Goal: Task Accomplishment & Management: Manage account settings

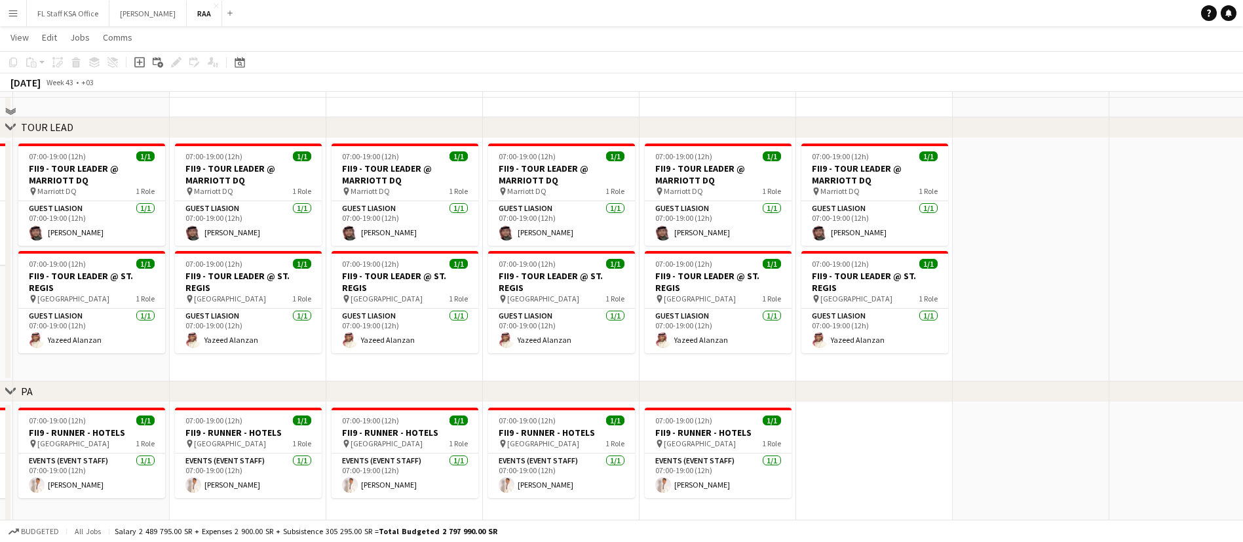
scroll to position [2163, 0]
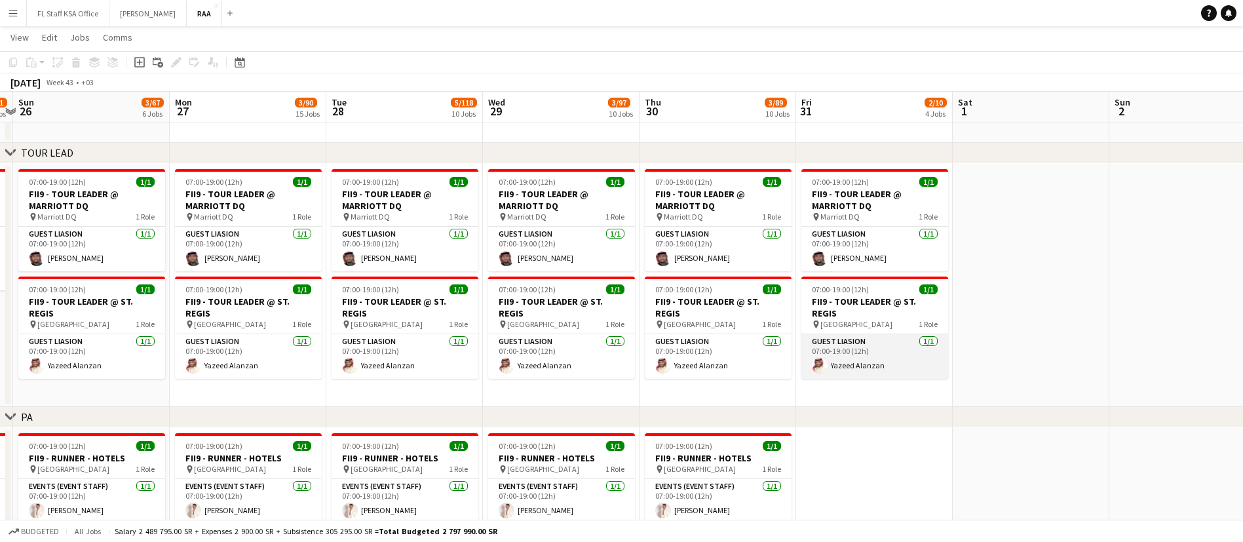
click at [860, 353] on app-card-role "Guest Liasion [DATE] 07:00-19:00 (12h) [PERSON_NAME]" at bounding box center [874, 356] width 147 height 45
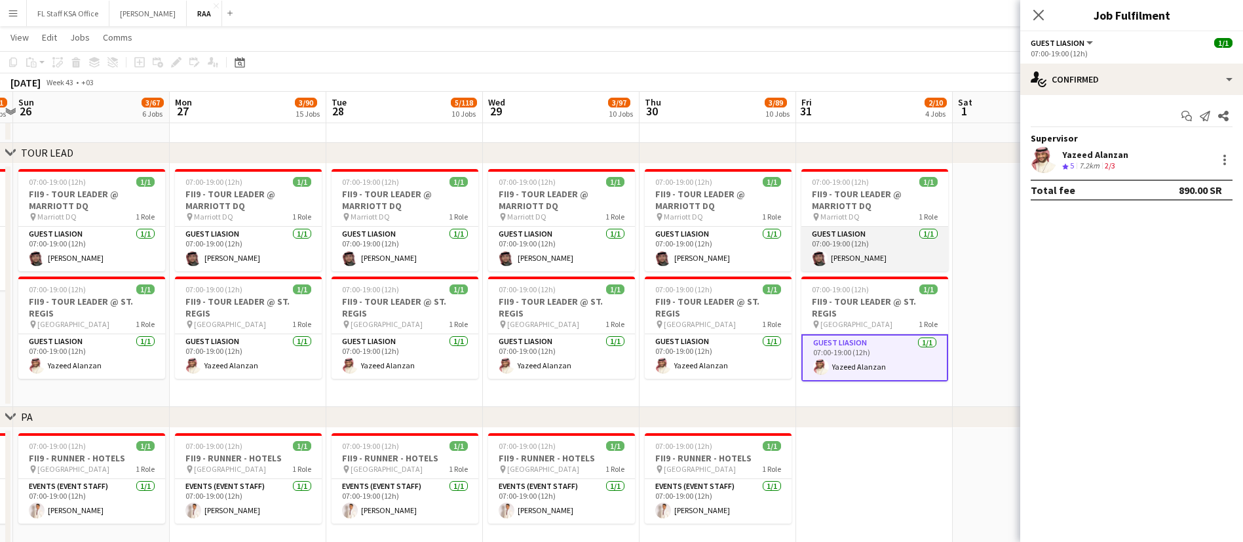
click at [836, 250] on app-card-role "Guest Liasion [DATE] 07:00-19:00 (12h) [PERSON_NAME]" at bounding box center [874, 249] width 147 height 45
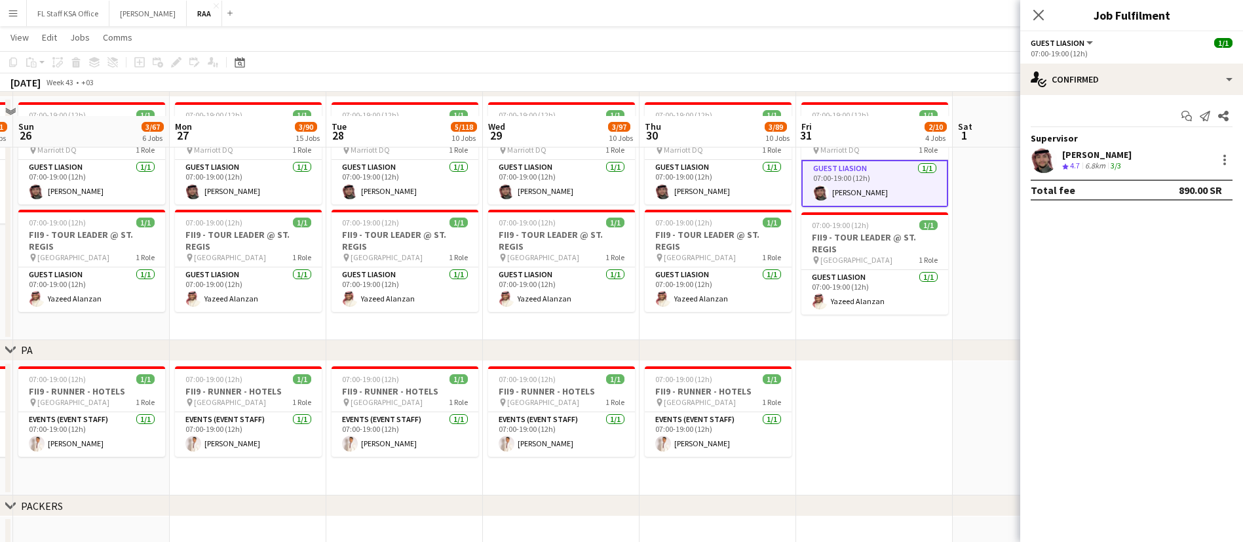
scroll to position [2261, 0]
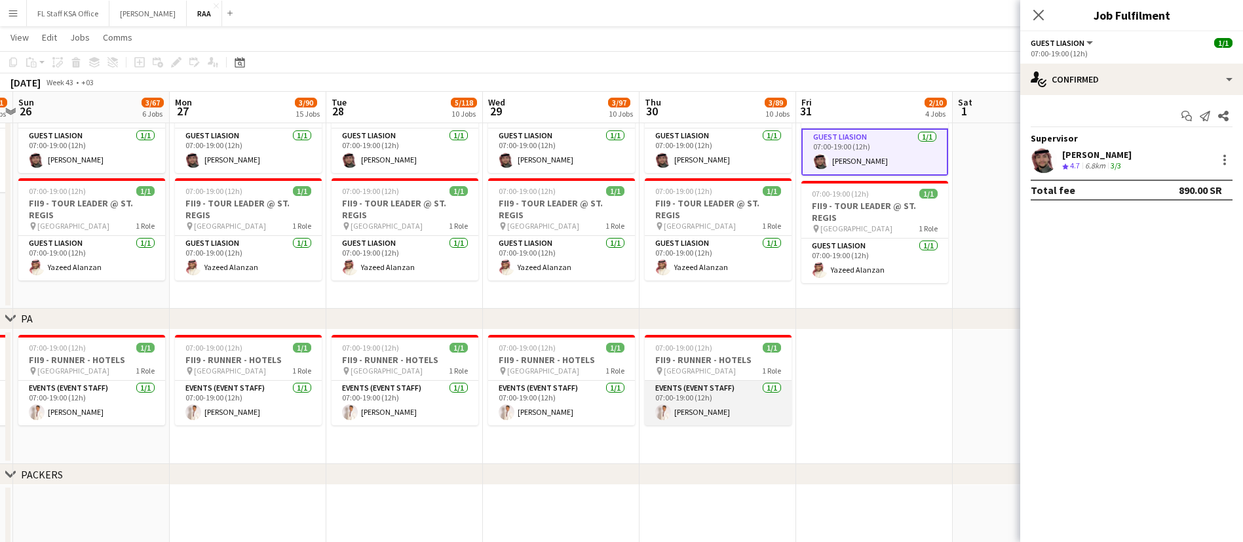
click at [758, 402] on app-card-role "Events (Event Staff) [DATE] 07:00-19:00 (12h) [PERSON_NAME]" at bounding box center [718, 403] width 147 height 45
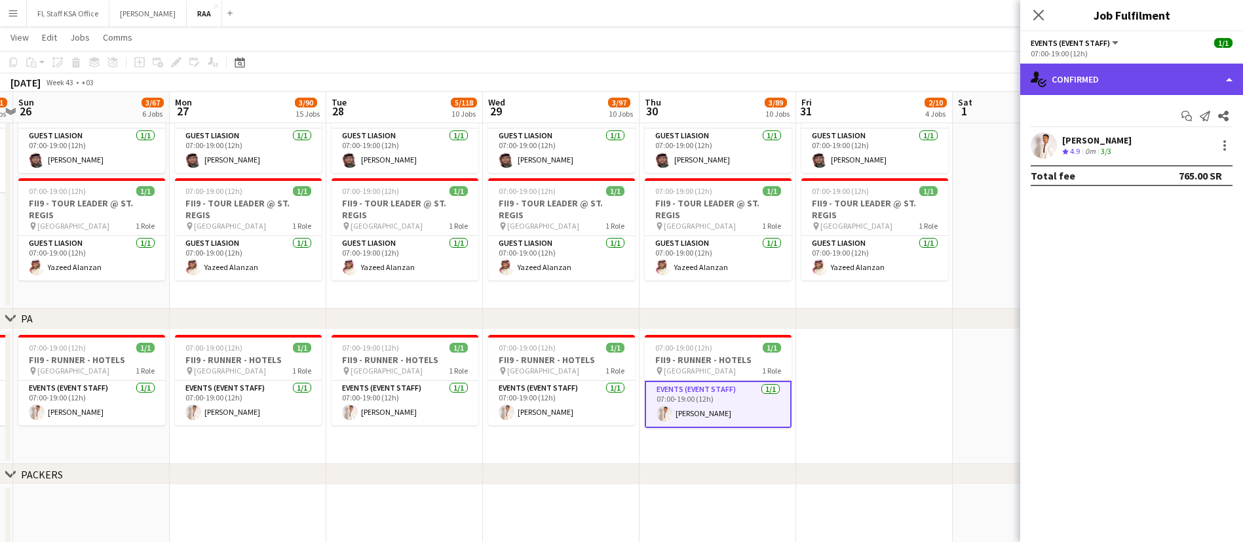
click at [1104, 65] on div "single-neutral-actions-check-2 Confirmed" at bounding box center [1131, 79] width 223 height 31
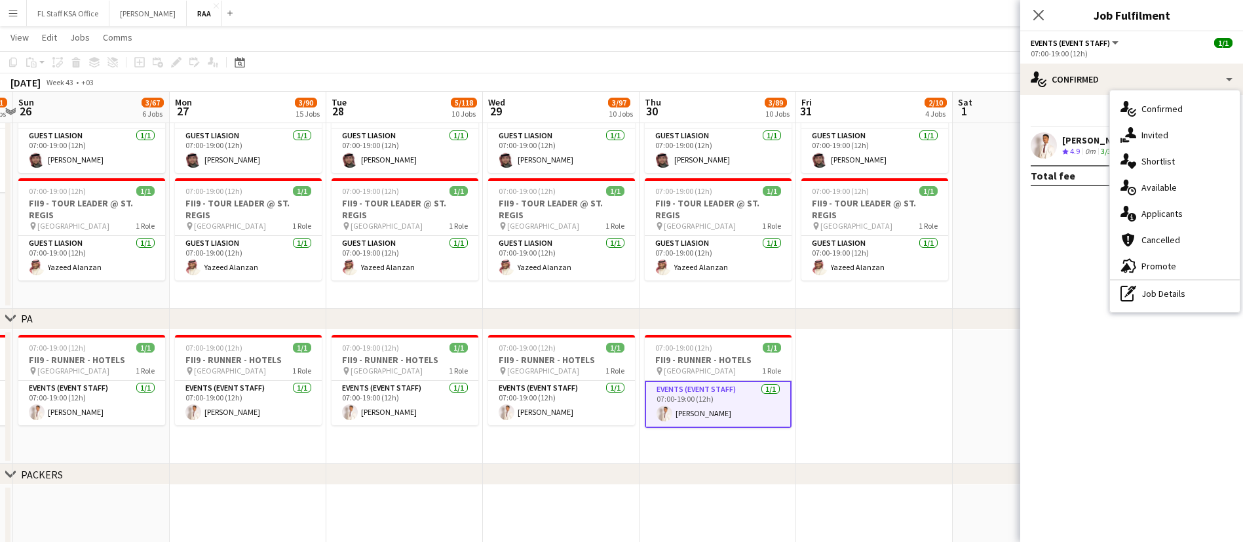
click at [1142, 307] on div "single-neutral-actions-check-2 Confirmed single-neutral-actions-share-1 Invited…" at bounding box center [1175, 200] width 130 height 221
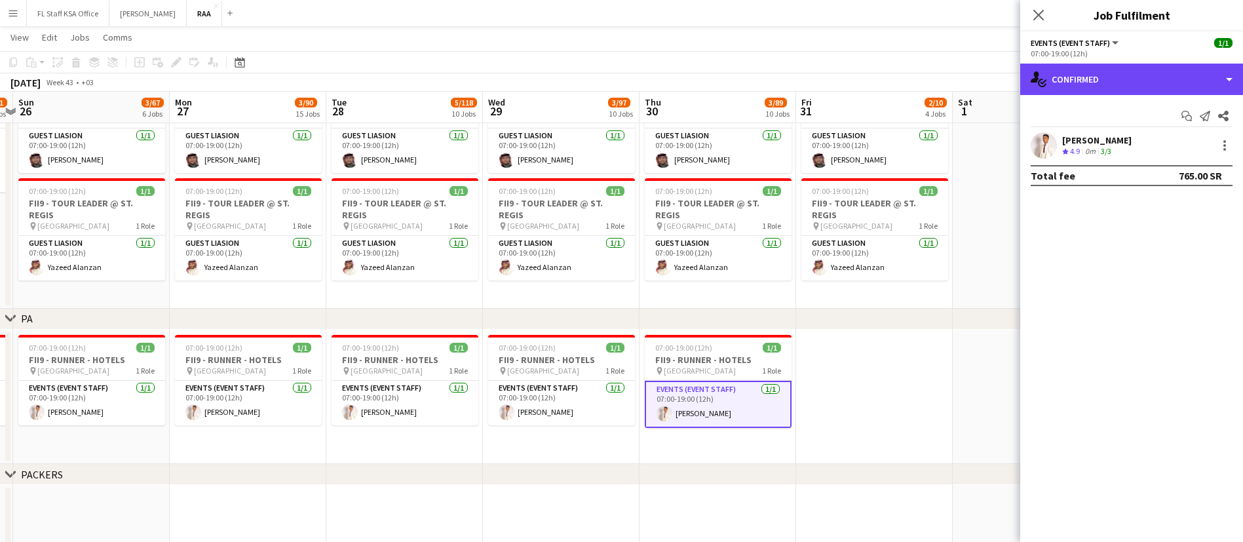
drag, startPoint x: 1130, startPoint y: 87, endPoint x: 1135, endPoint y: 104, distance: 18.3
click at [1130, 88] on div "single-neutral-actions-check-2 Confirmed" at bounding box center [1131, 79] width 223 height 31
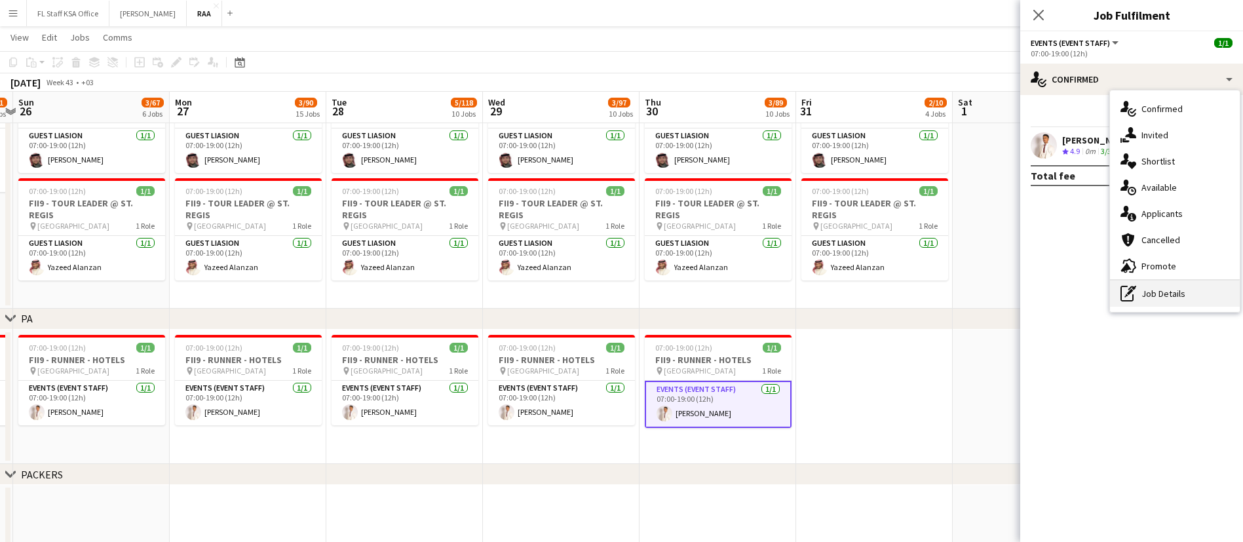
click at [1164, 291] on div "pen-write Job Details" at bounding box center [1175, 293] width 130 height 26
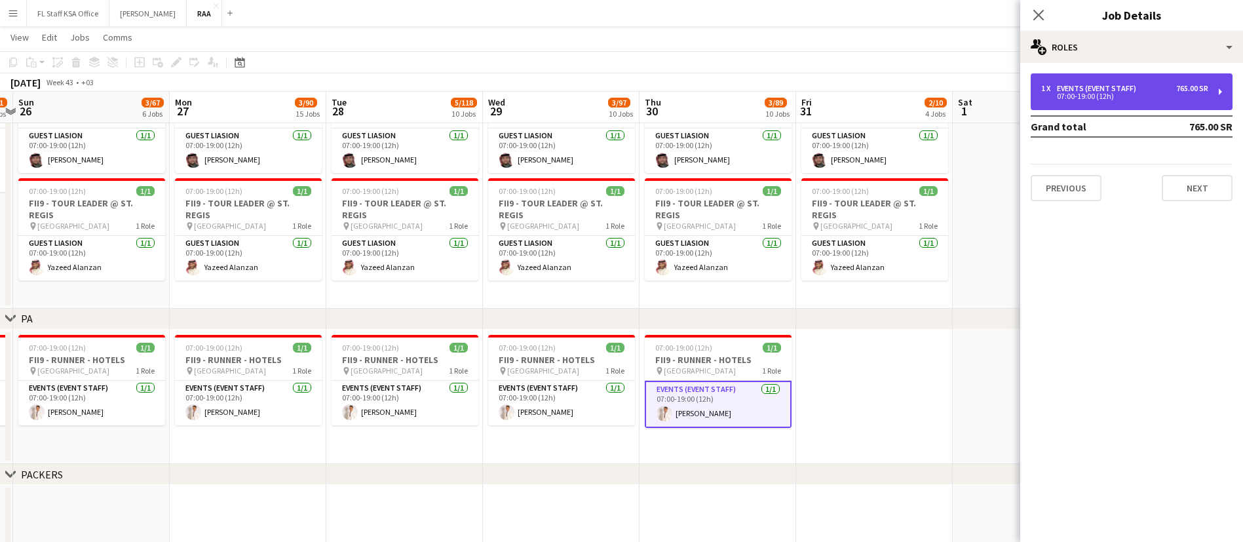
click at [1125, 79] on div "1 x Events (Event Staff) 765.00 SR 07:00-19:00 (12h)" at bounding box center [1132, 91] width 202 height 37
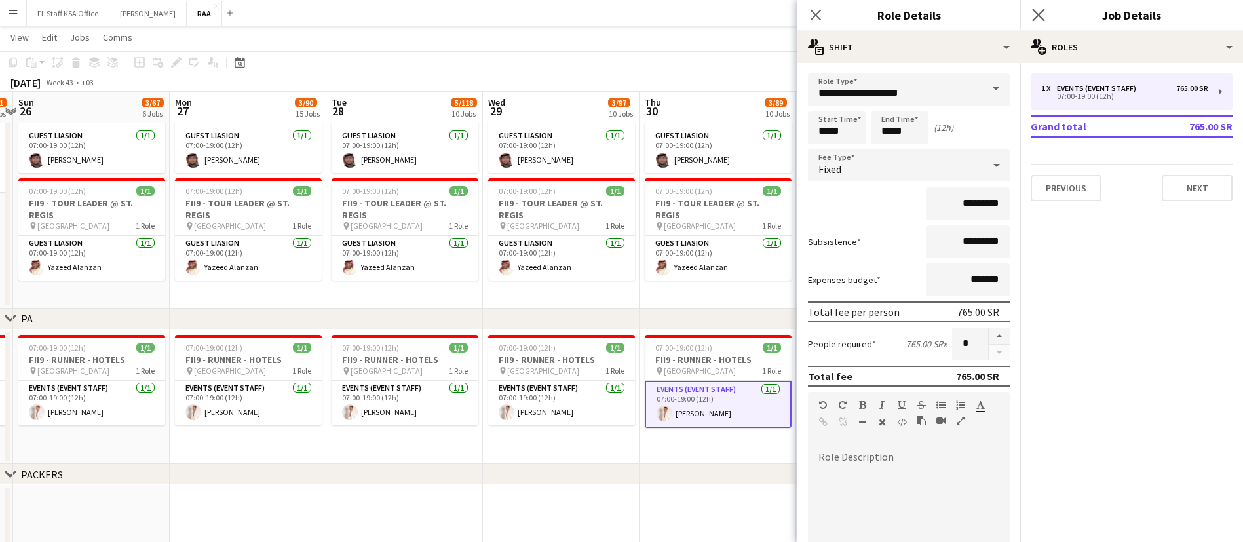
click at [1030, 12] on app-icon "Close pop-in" at bounding box center [1038, 15] width 19 height 19
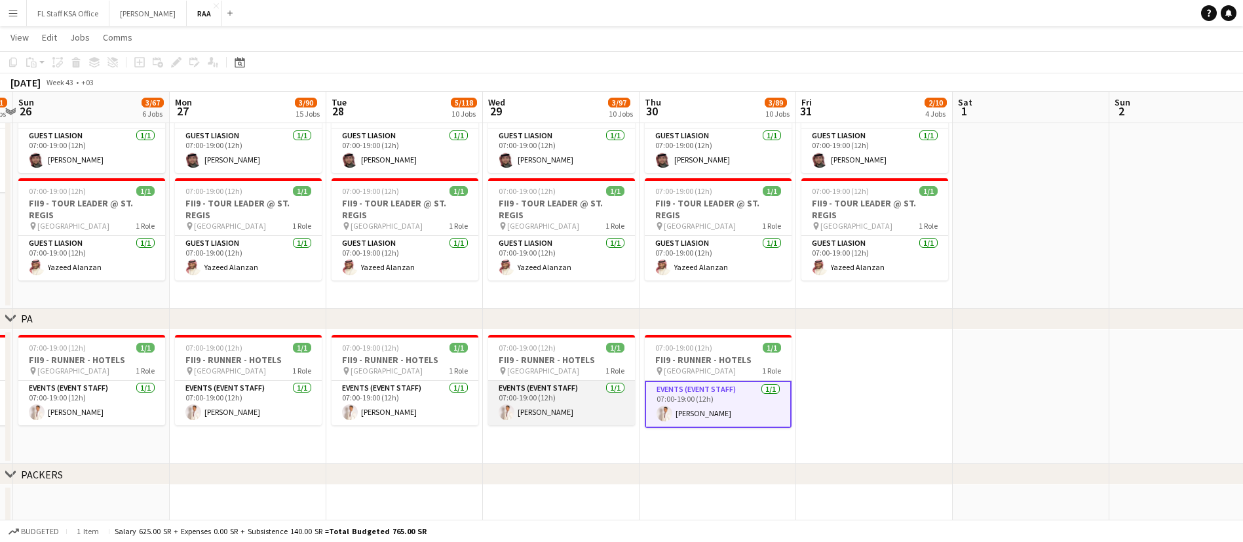
click at [607, 403] on app-card-role "Events (Event Staff) [DATE] 07:00-19:00 (12h) [PERSON_NAME]" at bounding box center [561, 403] width 147 height 45
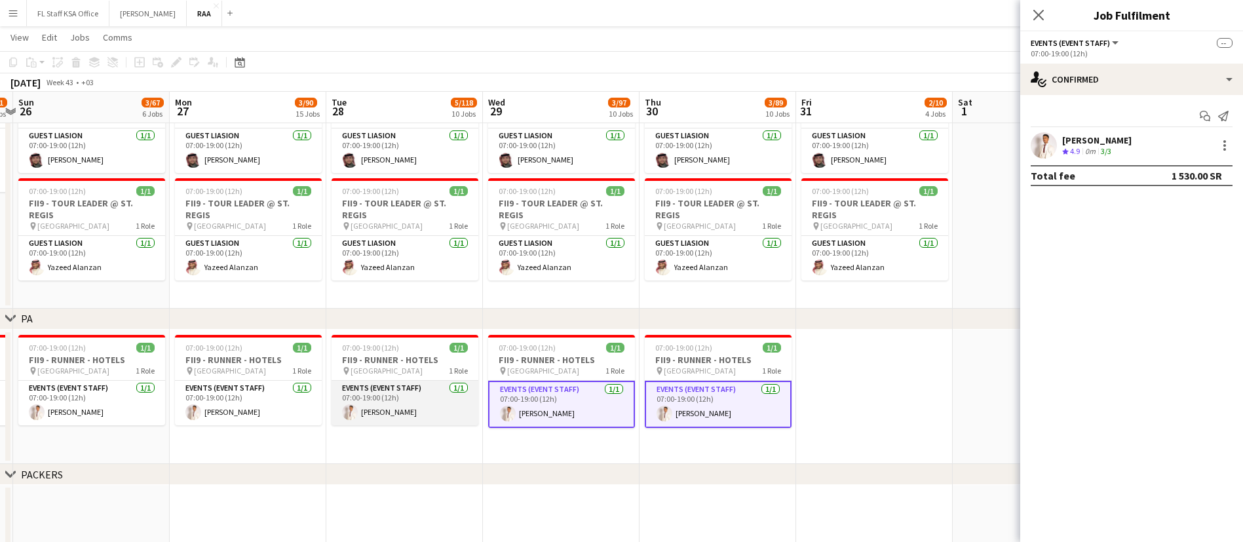
drag, startPoint x: 448, startPoint y: 410, endPoint x: 439, endPoint y: 407, distance: 9.1
click at [446, 410] on app-card-role "Events (Event Staff) [DATE] 07:00-19:00 (12h) [PERSON_NAME]" at bounding box center [405, 403] width 147 height 45
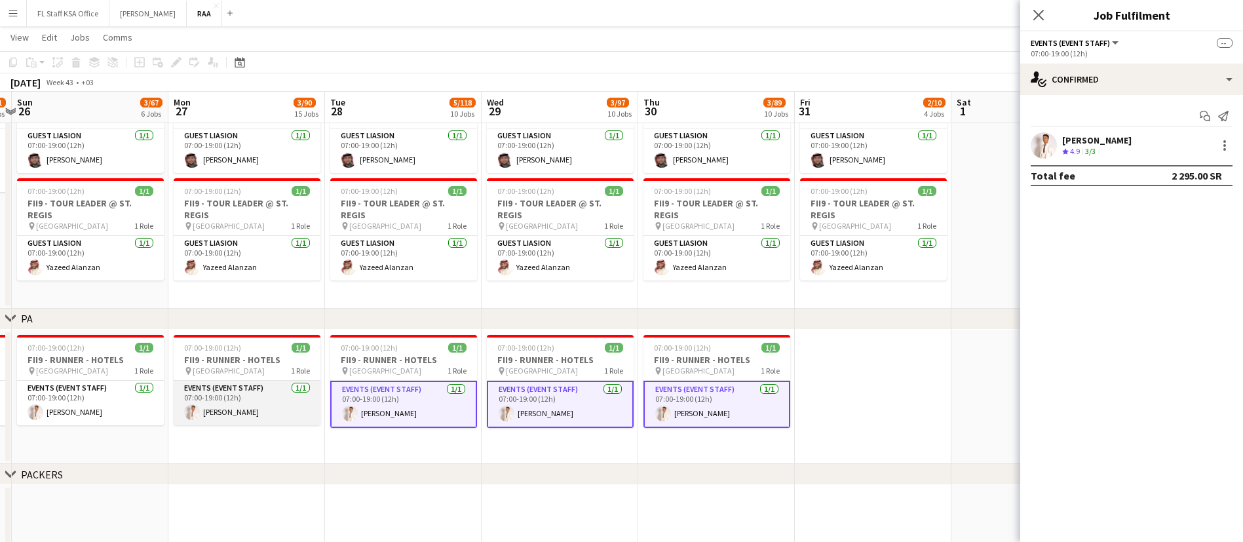
drag, startPoint x: 294, startPoint y: 406, endPoint x: 276, endPoint y: 406, distance: 17.7
click at [292, 406] on app-card-role "Events (Event Staff) [DATE] 07:00-19:00 (12h) [PERSON_NAME]" at bounding box center [247, 403] width 147 height 45
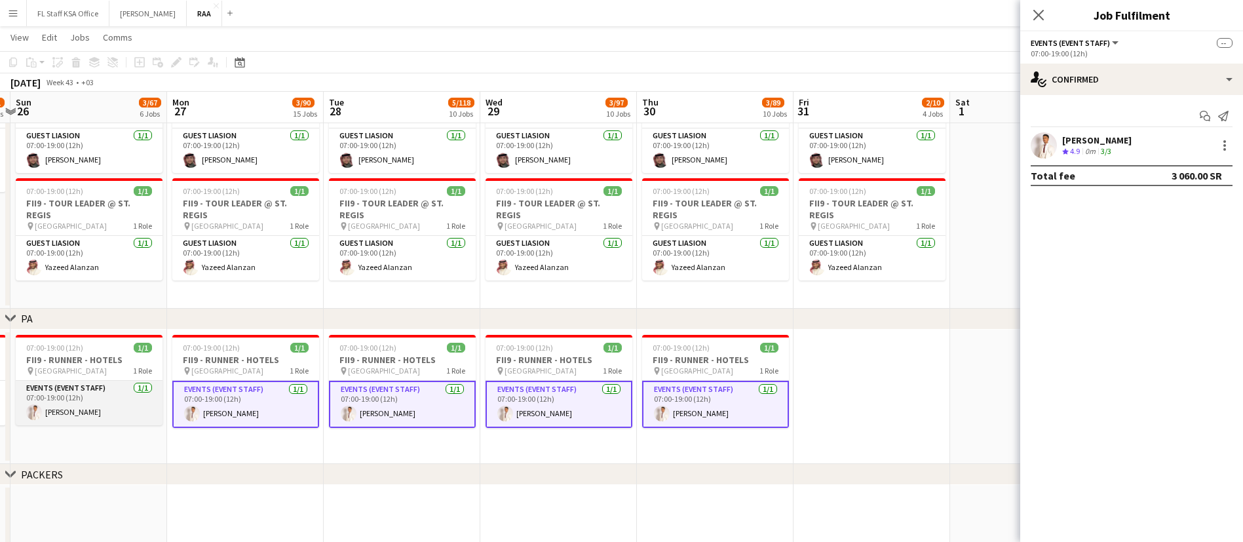
click at [130, 408] on app-card-role "Events (Event Staff) [DATE] 07:00-19:00 (12h) [PERSON_NAME]" at bounding box center [89, 403] width 147 height 45
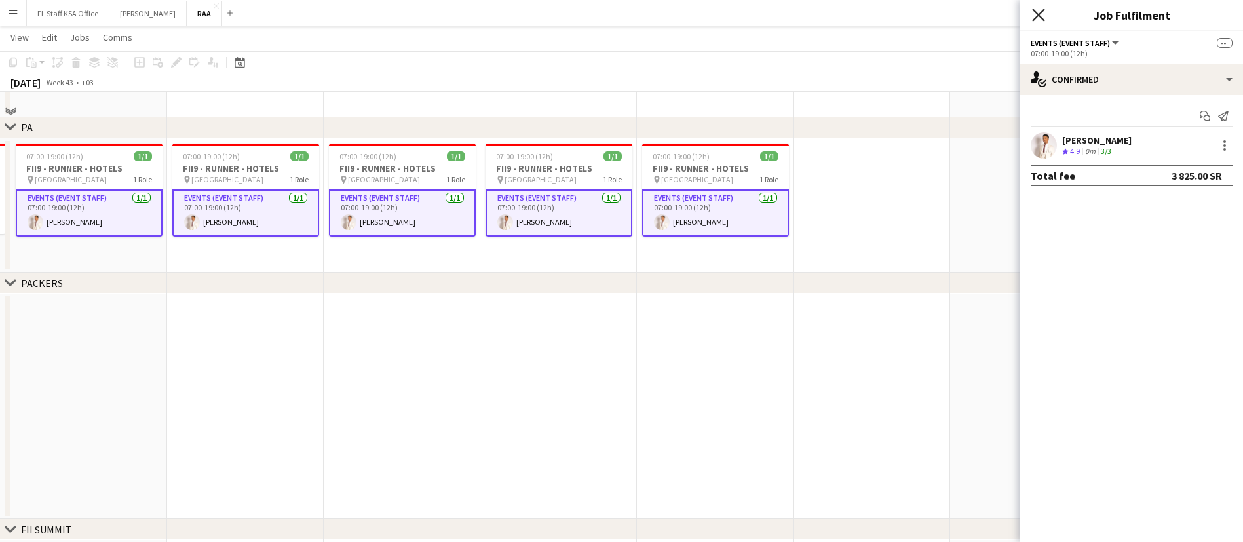
scroll to position [2457, 0]
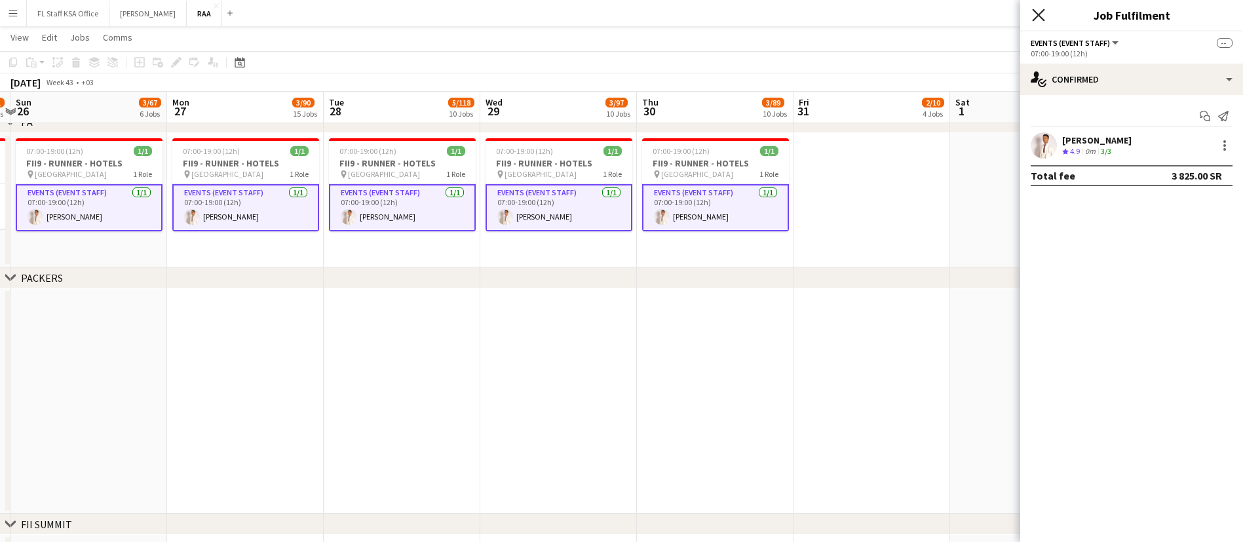
click at [1035, 18] on icon at bounding box center [1038, 15] width 12 height 12
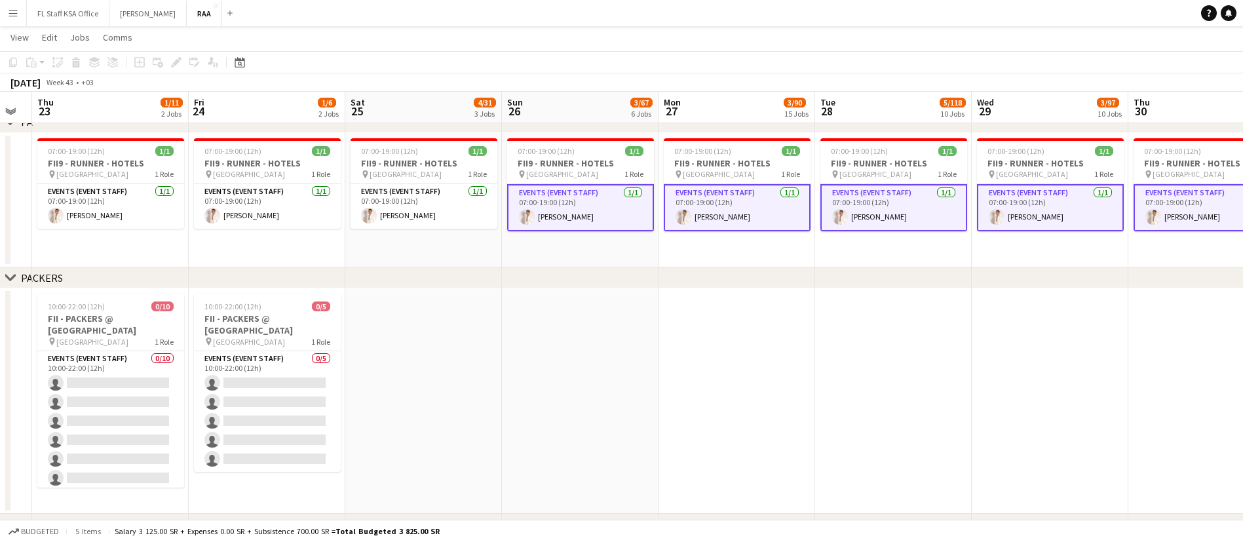
scroll to position [0, 418]
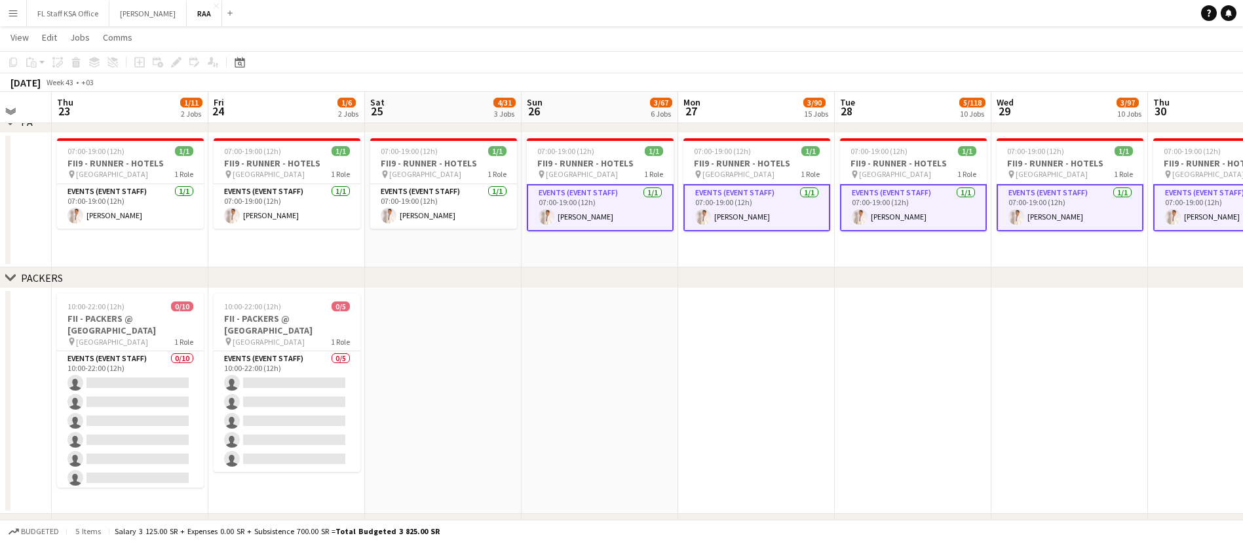
drag, startPoint x: 339, startPoint y: 337, endPoint x: 995, endPoint y: 279, distance: 659.2
drag, startPoint x: 434, startPoint y: 205, endPoint x: 396, endPoint y: 210, distance: 37.7
click at [433, 205] on app-card-role "Events (Event Staff) [DATE] 07:00-19:00 (12h) [PERSON_NAME]" at bounding box center [443, 206] width 147 height 45
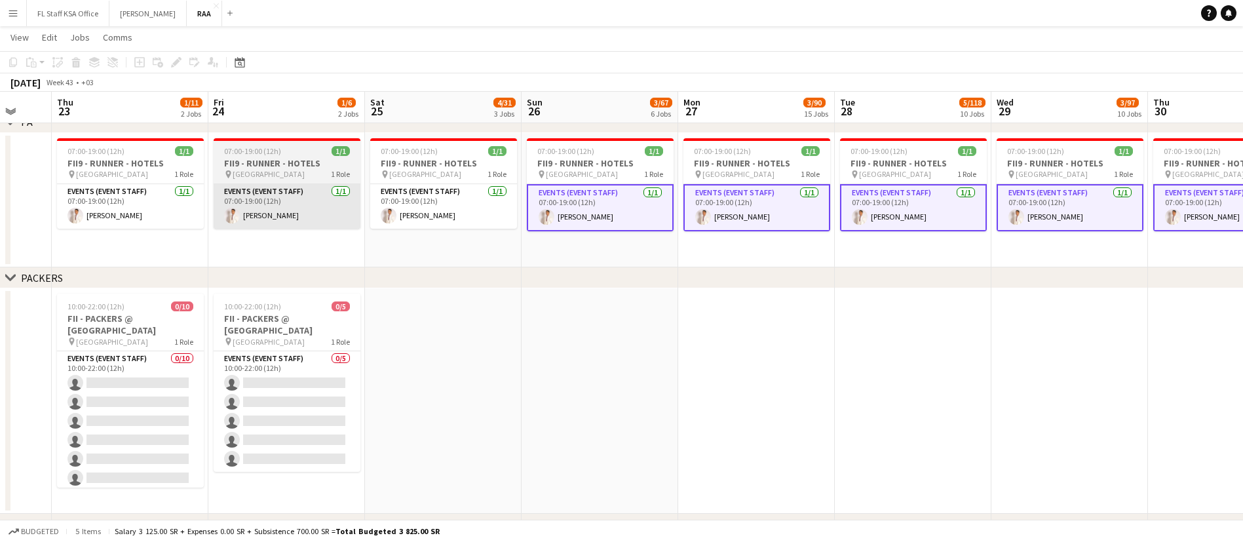
scroll to position [0, 419]
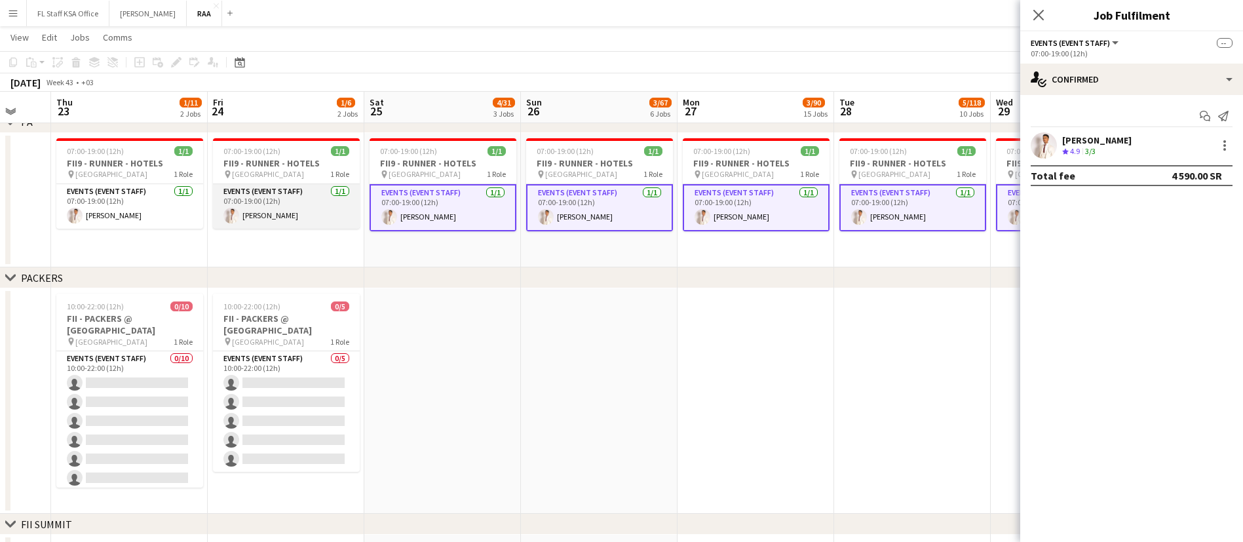
click at [267, 215] on app-card-role "Events (Event Staff) [DATE] 07:00-19:00 (12h) [PERSON_NAME]" at bounding box center [286, 206] width 147 height 45
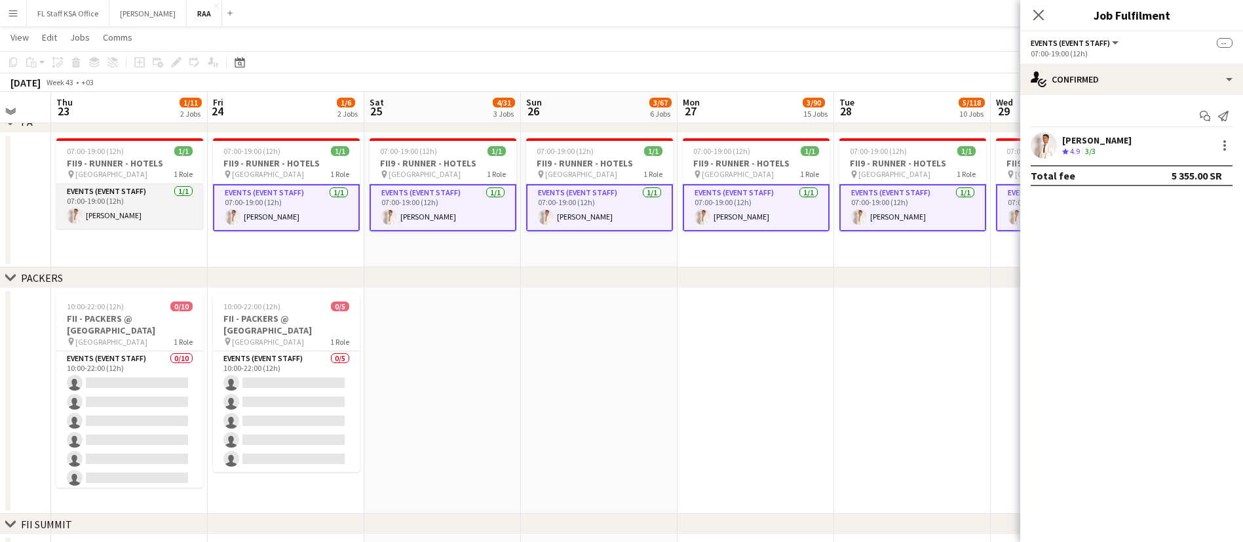
click at [136, 212] on app-card-role "Events (Event Staff) [DATE] 07:00-19:00 (12h) [PERSON_NAME]" at bounding box center [129, 206] width 147 height 45
click at [1041, 12] on icon at bounding box center [1038, 15] width 12 height 12
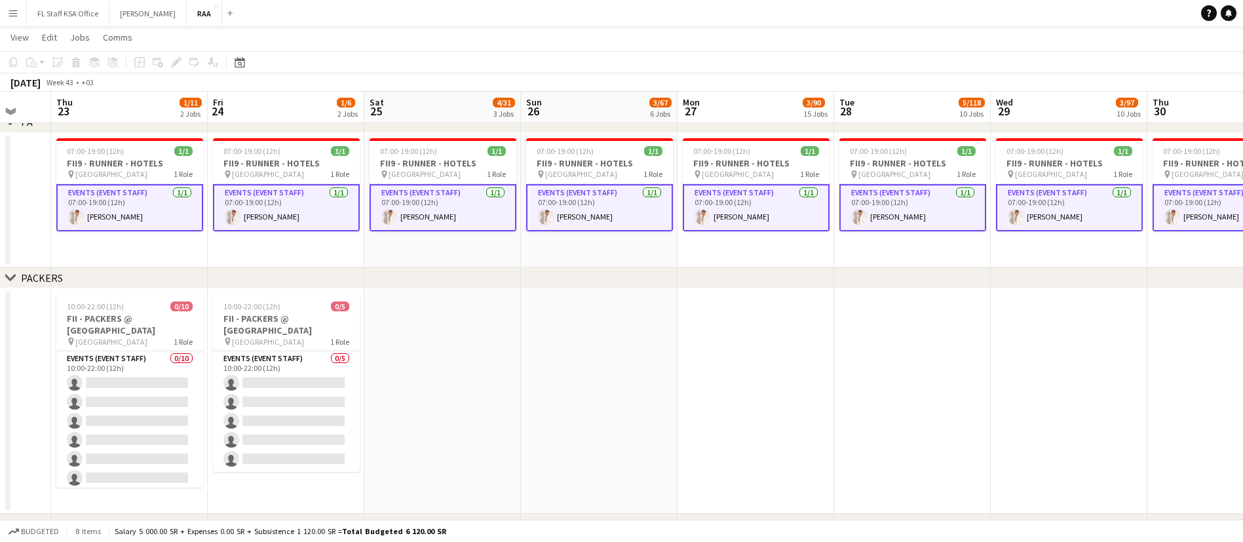
click at [901, 319] on app-date-cell at bounding box center [912, 400] width 157 height 225
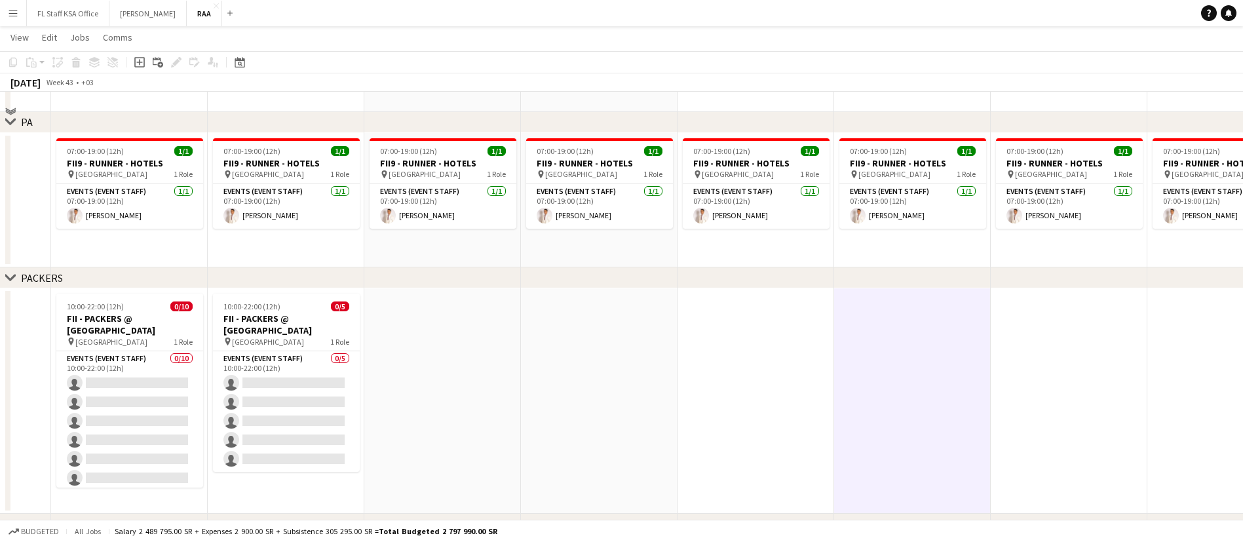
scroll to position [2261, 0]
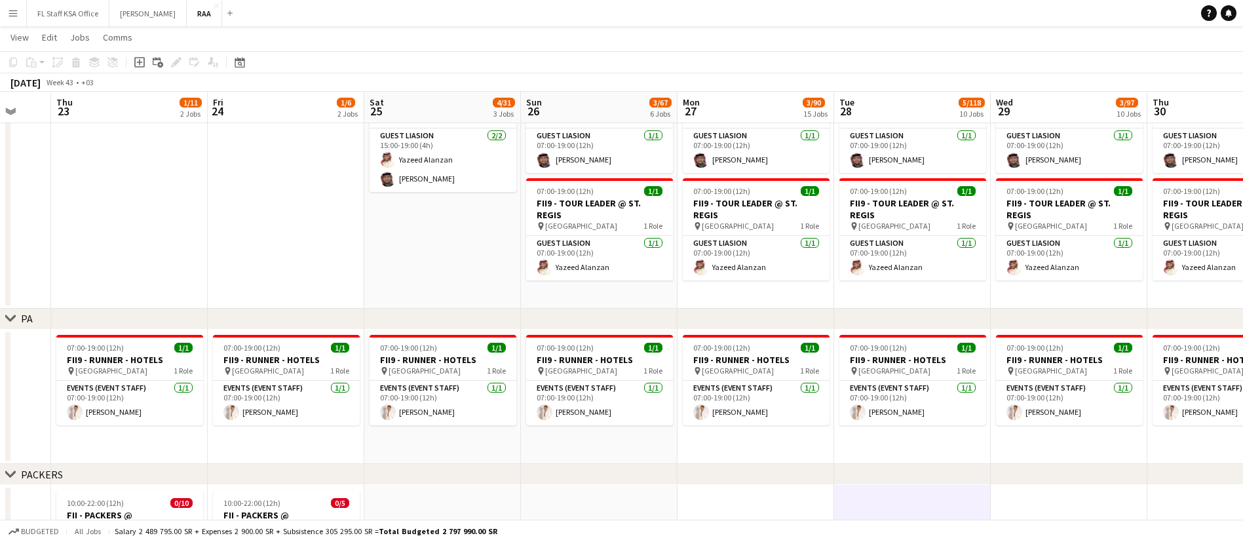
drag, startPoint x: 572, startPoint y: 105, endPoint x: 191, endPoint y: 223, distance: 399.2
click at [191, 223] on app-date-cell at bounding box center [129, 187] width 157 height 243
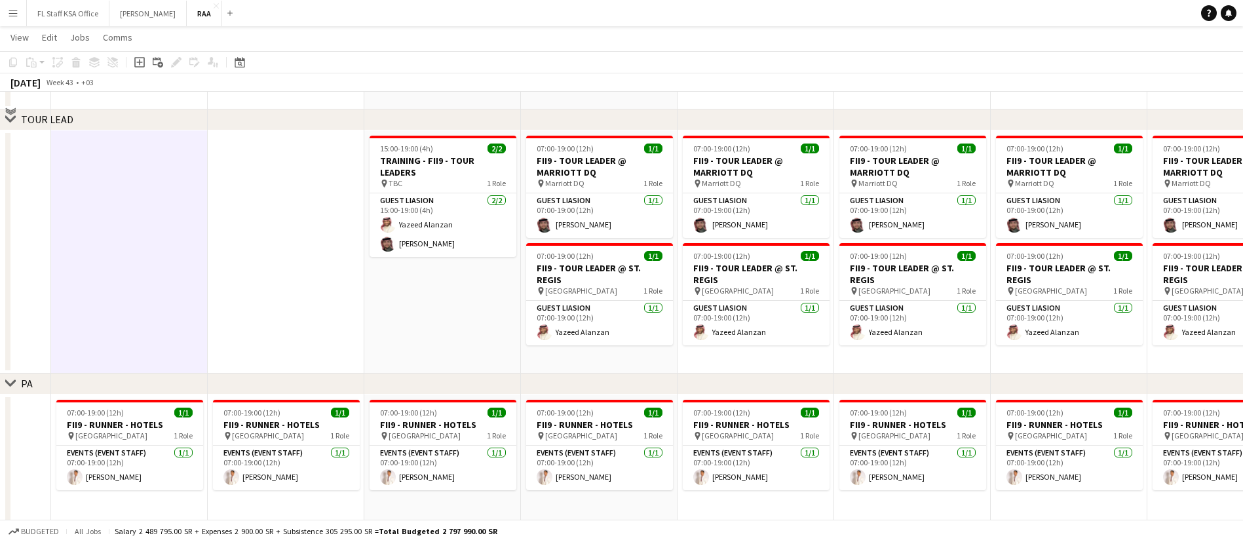
scroll to position [2163, 0]
